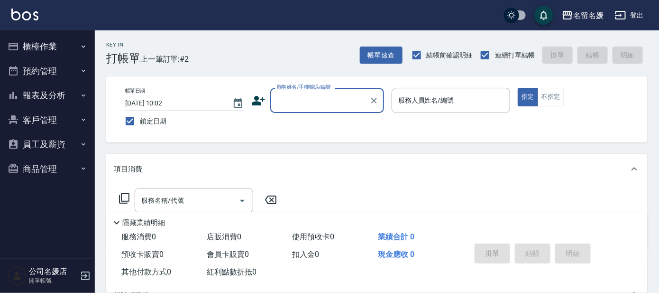
click at [455, 268] on div "服務消費 0 店販消費 0 使用預收卡 0 業績合計 0 預收卡販賣 0 會員卡販賣 0 扣入金 0 現金應收 0 其他付款方式 0 紅利點數折抵 0" at bounding box center [282, 254] width 353 height 53
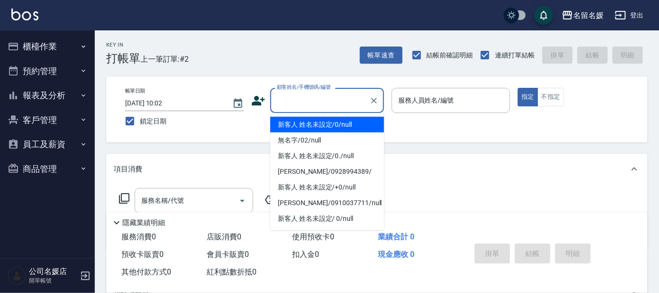
click at [336, 105] on input "顧客姓名/手機號碼/編號" at bounding box center [320, 100] width 91 height 17
type input "新客人 姓名未設定/0/null"
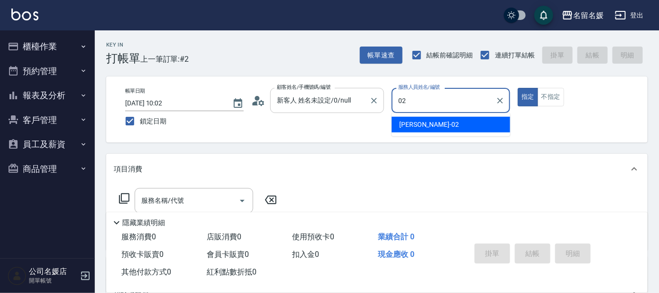
type input "02"
type button "true"
type input "[PERSON_NAME]-02"
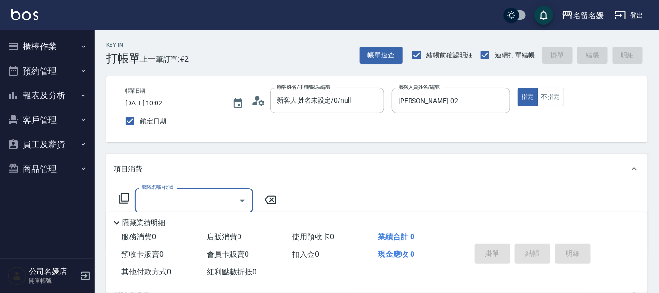
scroll to position [43, 0]
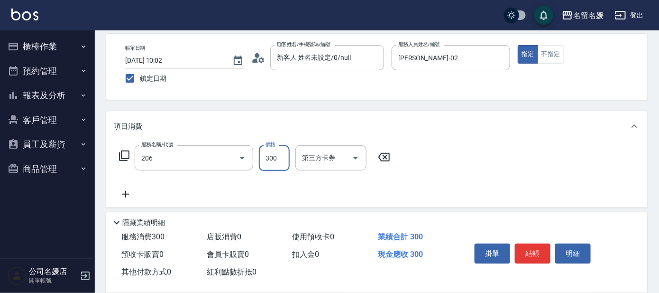
type input "洗髮[300](206)"
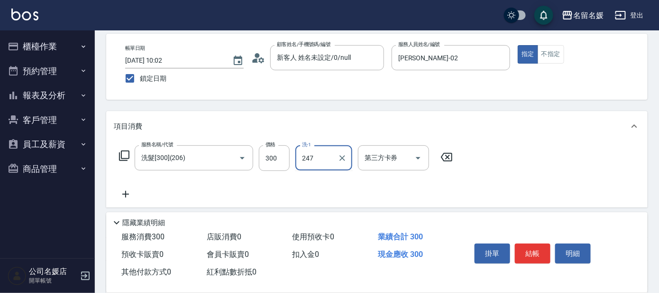
type input "247"
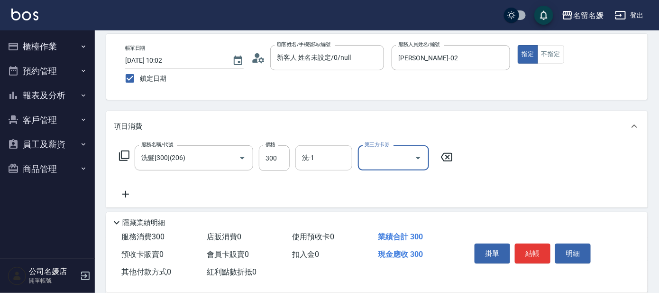
click at [306, 156] on div "洗-1 洗-1" at bounding box center [323, 157] width 57 height 25
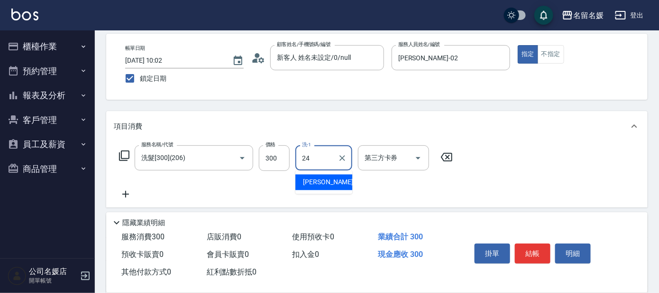
type input "[PERSON_NAME]-24"
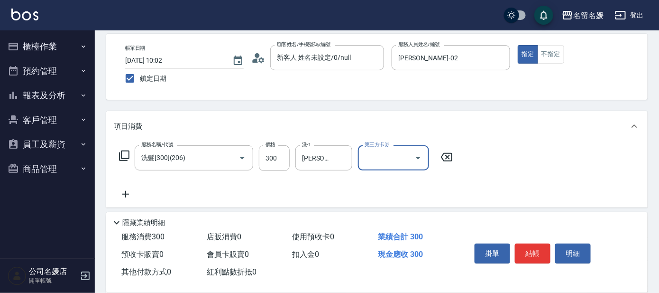
click at [327, 105] on div "Key In 打帳單 上一筆訂單:#2 帳單速查 結帳前確認明細 連續打單結帳 掛單 結帳 明細 帳單日期 [DATE] 10:02 鎖定日期 顧客姓名/手機…" at bounding box center [377, 205] width 564 height 434
click at [604, 100] on div "Key In 打帳單 上一筆訂單:#2 帳單速查 結帳前確認明細 連續打單結帳 掛單 結帳 明細 帳單日期 [DATE] 10:02 鎖定日期 顧客姓名/手機…" at bounding box center [377, 205] width 564 height 434
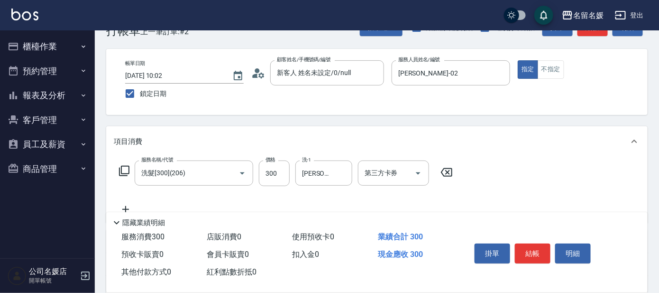
scroll to position [0, 0]
